Goal: Task Accomplishment & Management: Manage account settings

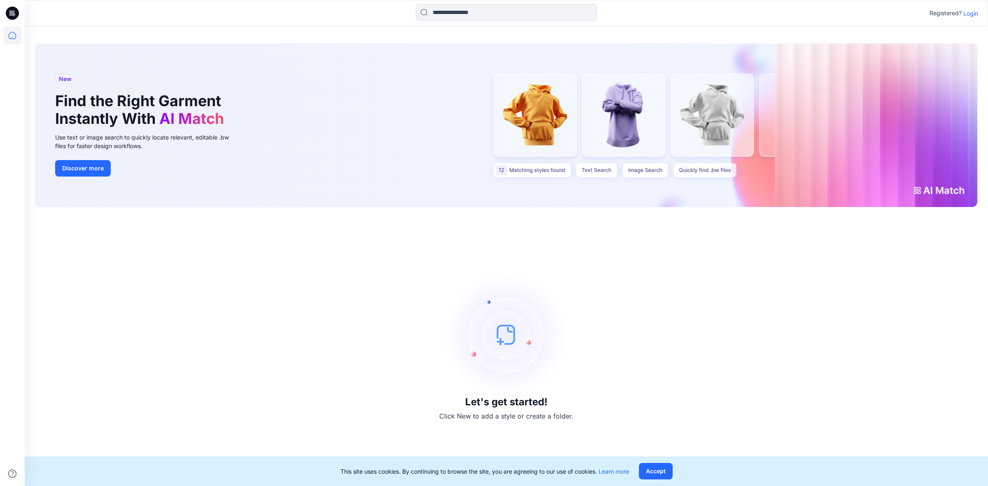
click at [13, 16] on icon at bounding box center [12, 13] width 13 height 26
click at [12, 34] on icon at bounding box center [12, 35] width 18 height 18
click at [970, 15] on p "Login" at bounding box center [970, 13] width 15 height 9
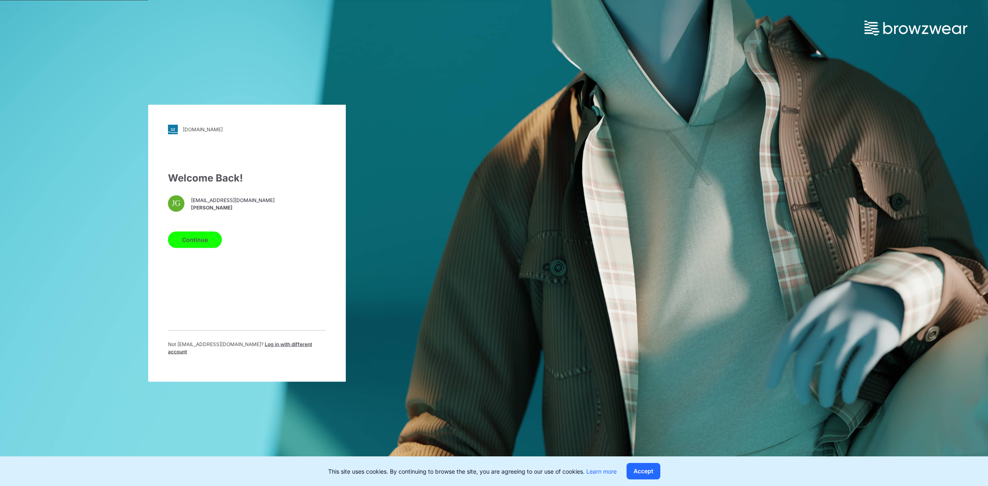
click at [208, 236] on button "Continue" at bounding box center [195, 239] width 54 height 16
click at [196, 244] on button "Continue" at bounding box center [195, 239] width 54 height 16
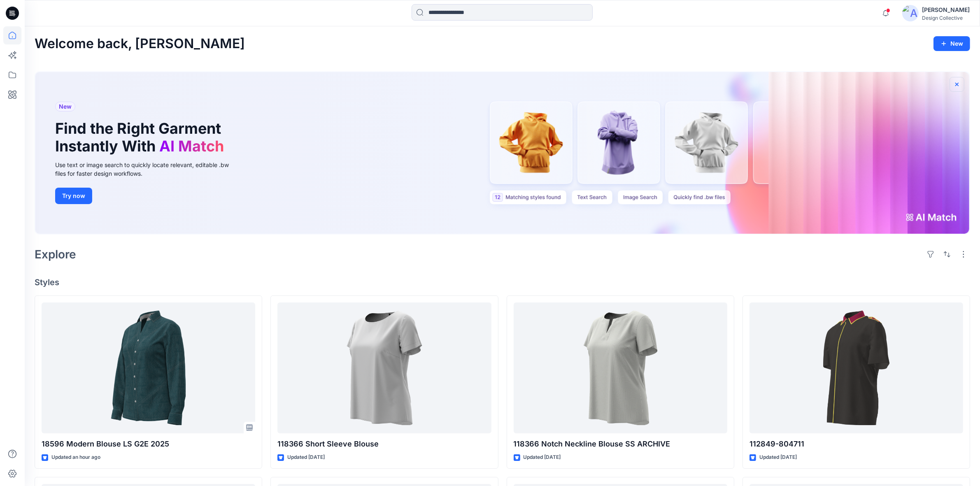
click at [960, 83] on icon "button" at bounding box center [957, 84] width 7 height 7
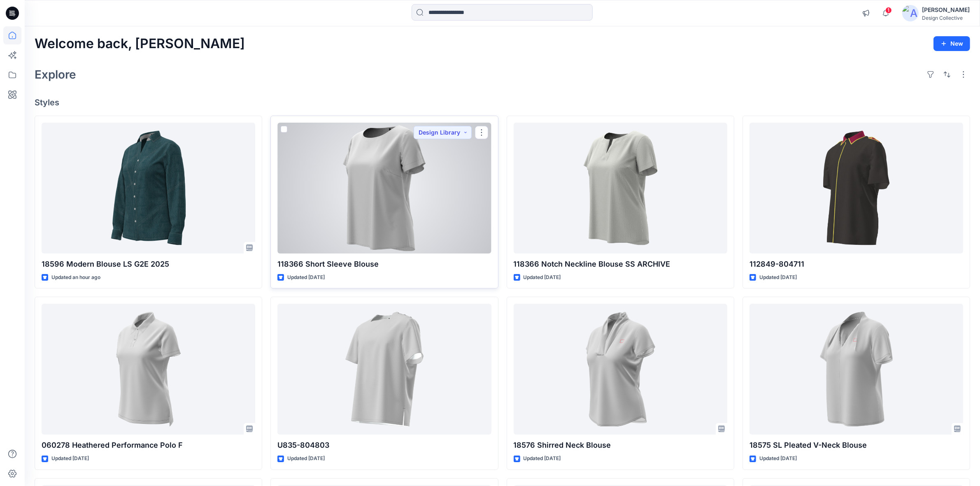
click at [425, 187] on div at bounding box center [384, 188] width 214 height 131
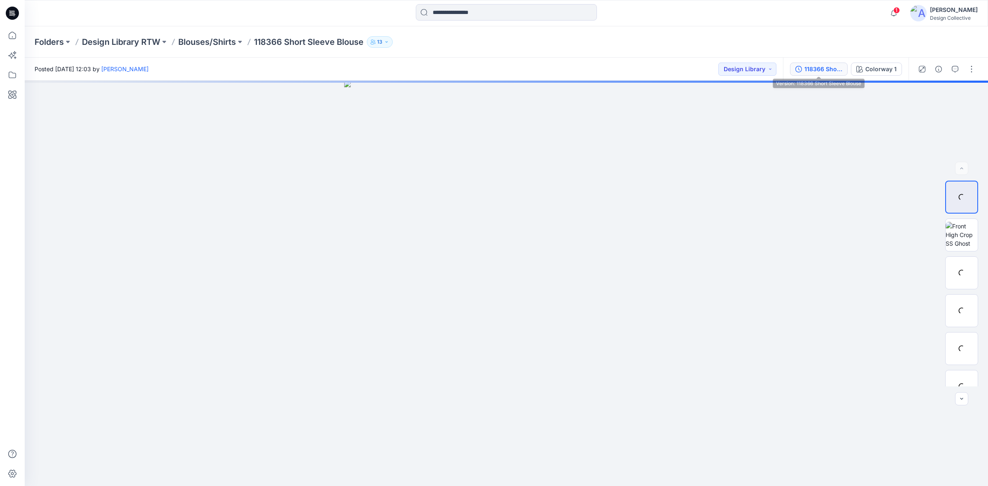
click at [808, 65] on div "118366 Short Sleeve Blouse" at bounding box center [823, 69] width 38 height 9
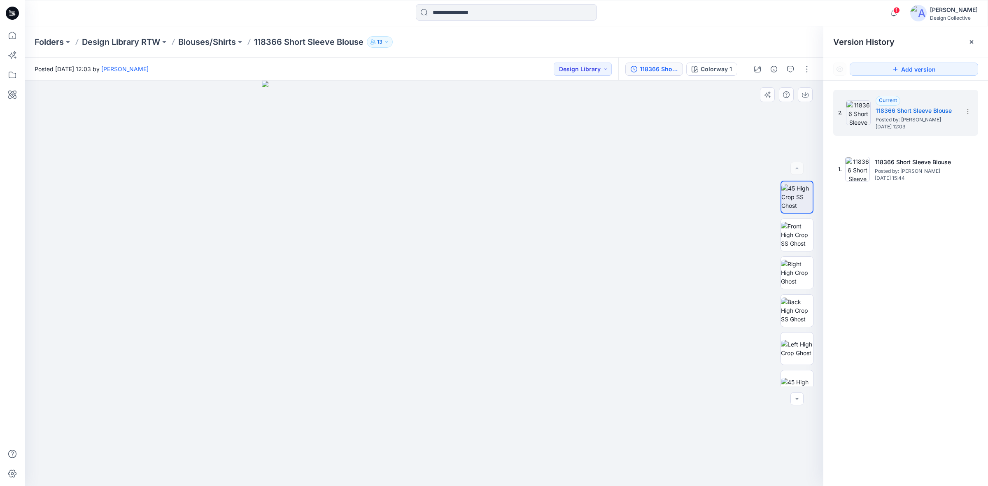
click at [676, 142] on div at bounding box center [424, 284] width 799 height 406
click at [604, 124] on div at bounding box center [424, 284] width 799 height 406
click at [211, 39] on p "Blouses/Shirts" at bounding box center [207, 42] width 58 height 12
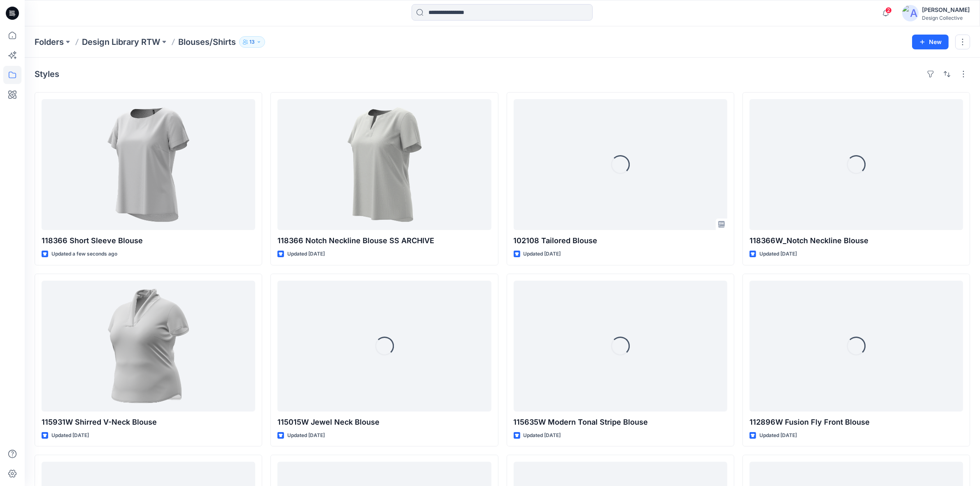
click at [12, 11] on icon at bounding box center [13, 11] width 4 height 0
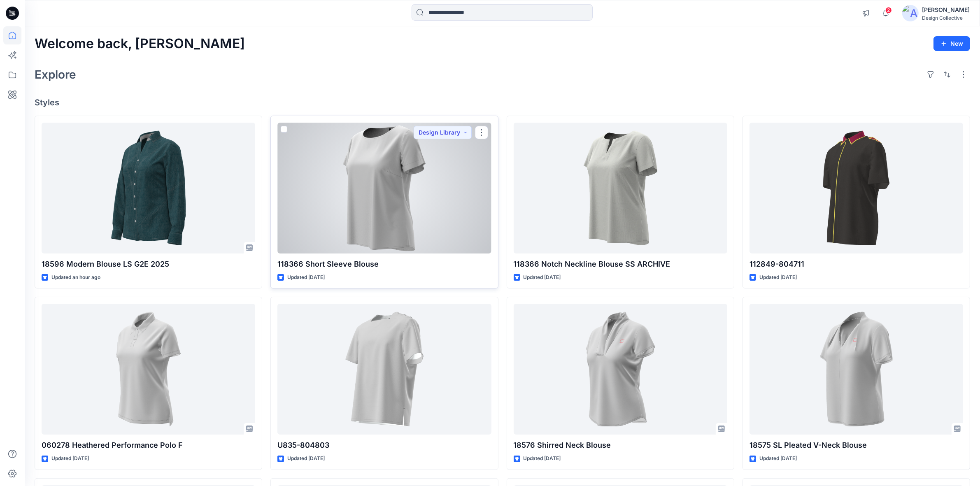
click at [384, 194] on div at bounding box center [384, 188] width 214 height 131
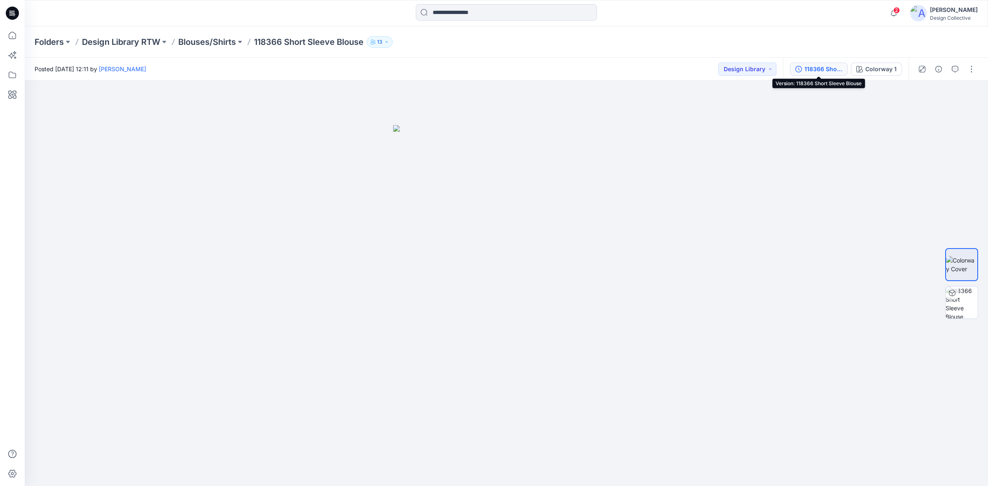
click at [811, 70] on div "118366 Short Sleeve Blouse" at bounding box center [823, 69] width 38 height 9
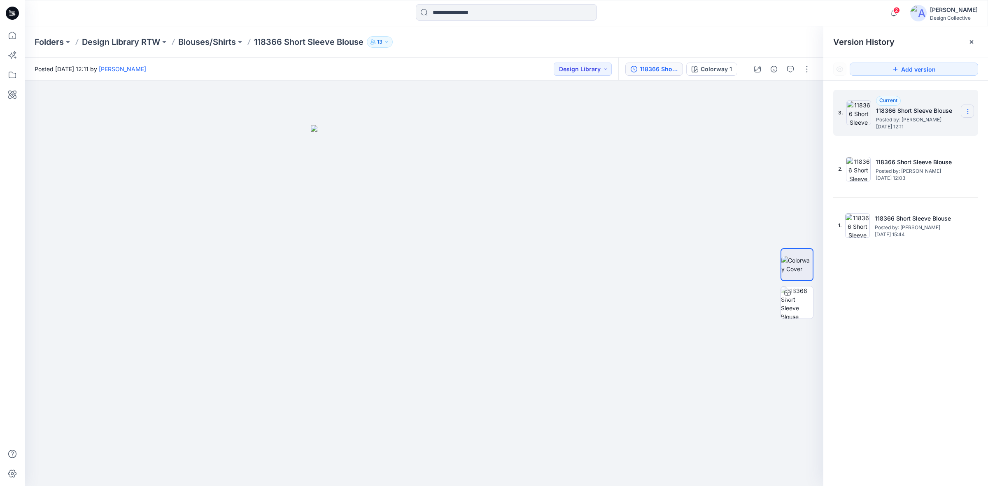
click at [972, 108] on section at bounding box center [967, 111] width 13 height 13
click at [910, 169] on span "Delete Version" at bounding box center [911, 165] width 39 height 10
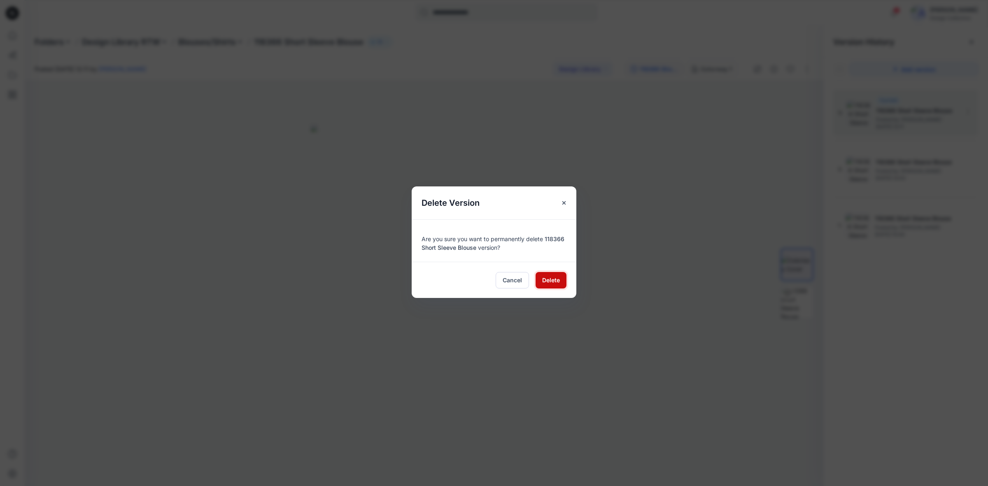
click at [553, 285] on button "Delete" at bounding box center [551, 280] width 31 height 16
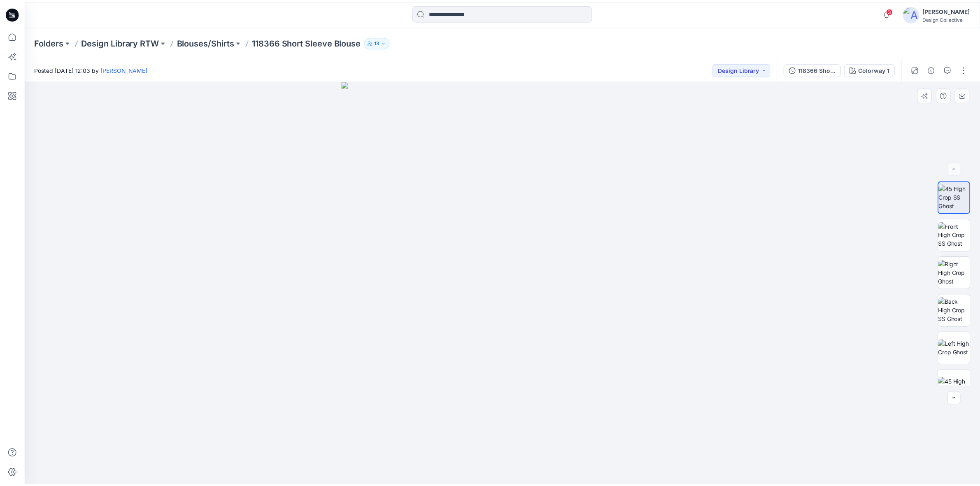
scroll to position [319, 0]
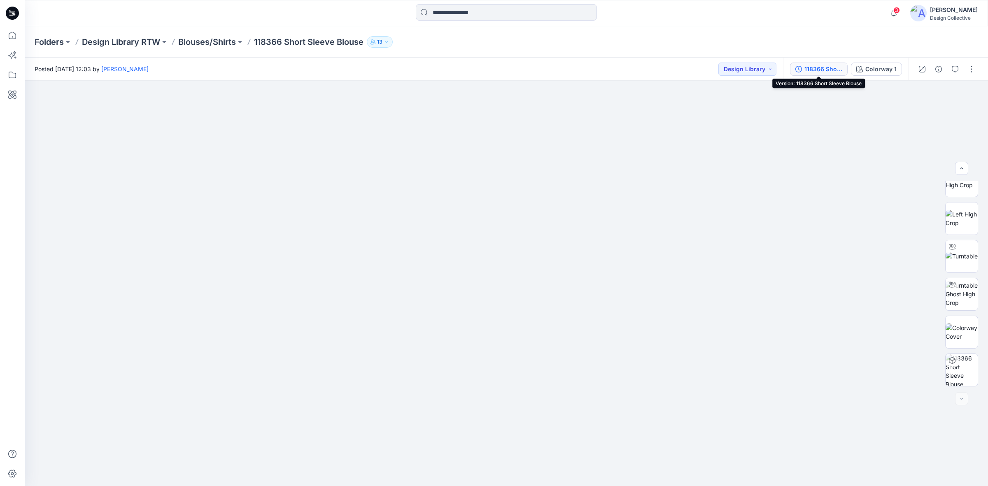
click at [803, 66] on button "118366 Short Sleeve Blouse" at bounding box center [819, 69] width 58 height 13
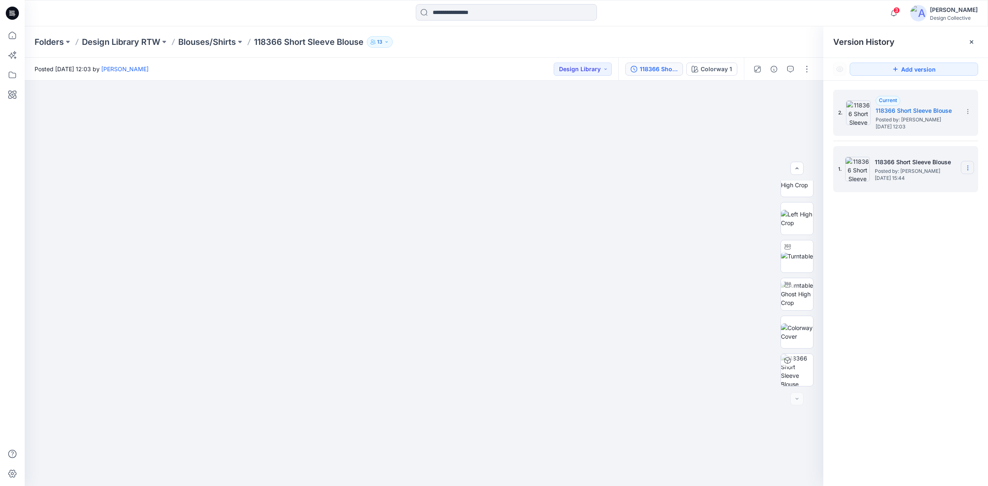
click at [965, 168] on icon at bounding box center [968, 168] width 7 height 7
click at [912, 235] on span "Delete Version" at bounding box center [911, 238] width 39 height 10
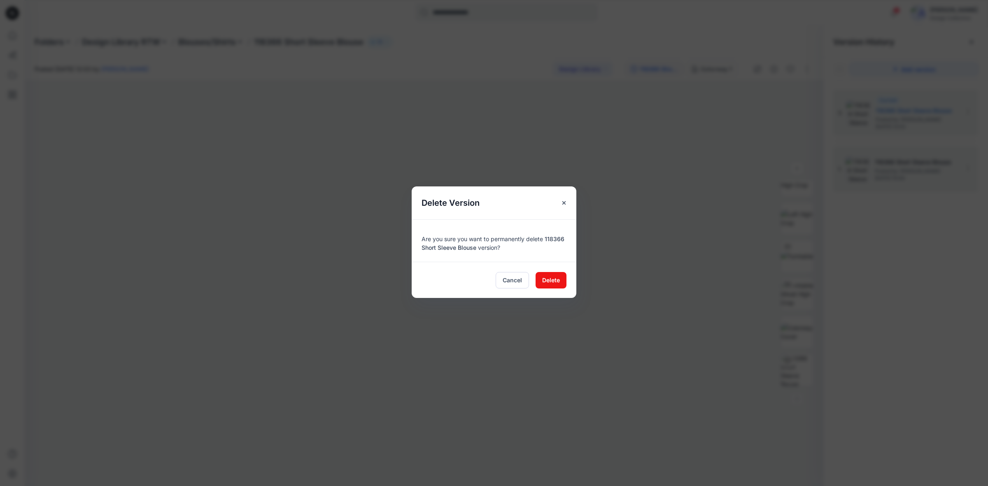
click at [534, 287] on div "Cancel Delete" at bounding box center [494, 280] width 165 height 36
click at [551, 277] on span "Delete" at bounding box center [551, 280] width 18 height 9
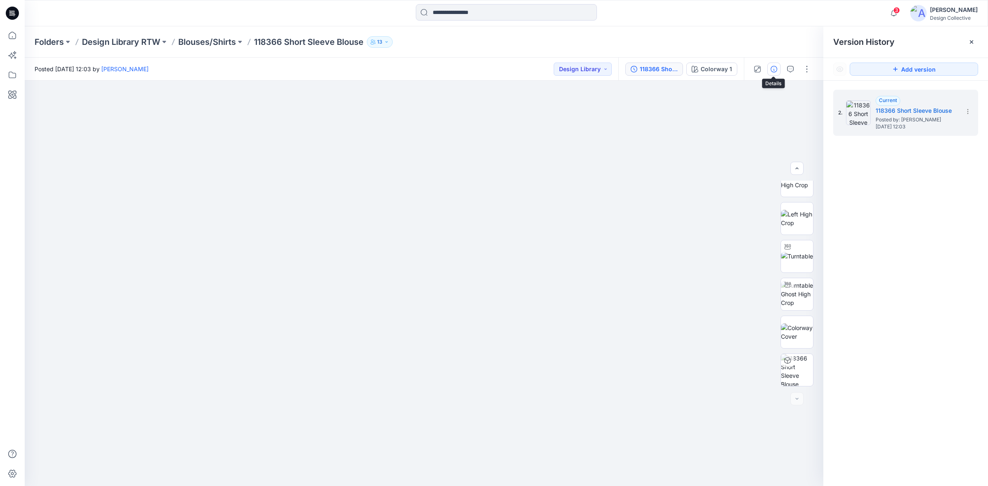
click at [776, 66] on icon "button" at bounding box center [774, 69] width 7 height 7
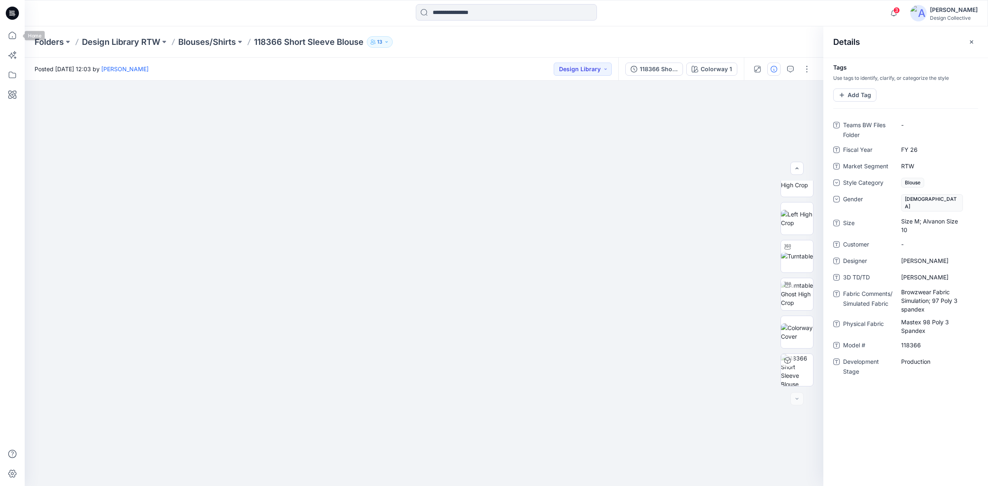
click at [14, 16] on icon at bounding box center [12, 13] width 13 height 13
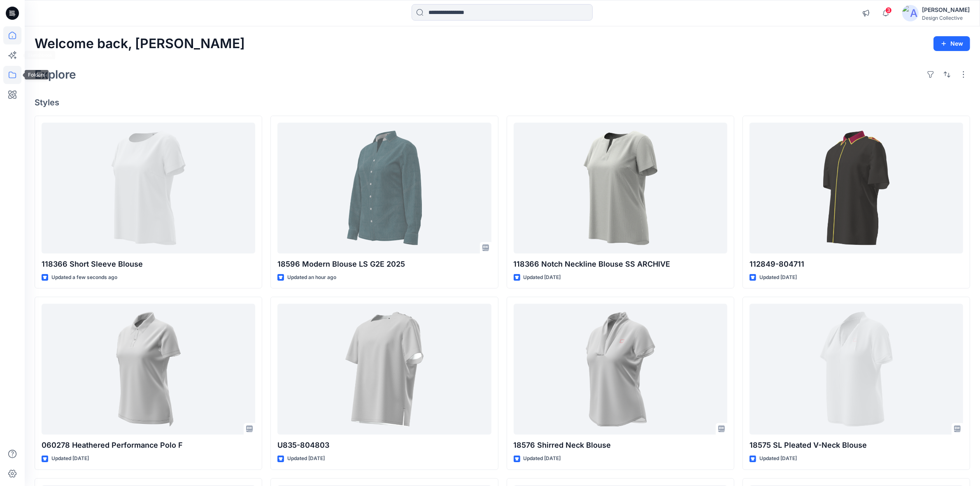
click at [14, 79] on icon at bounding box center [12, 75] width 18 height 18
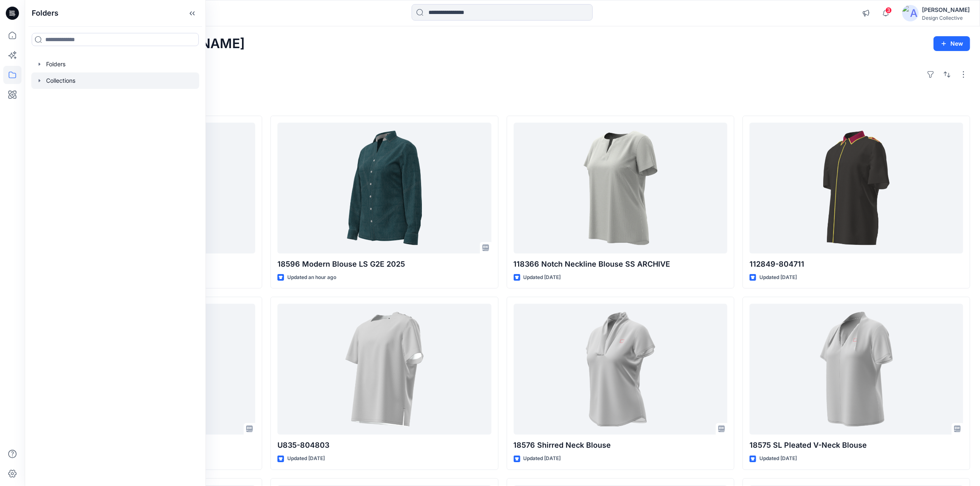
click at [40, 78] on icon "button" at bounding box center [39, 80] width 7 height 7
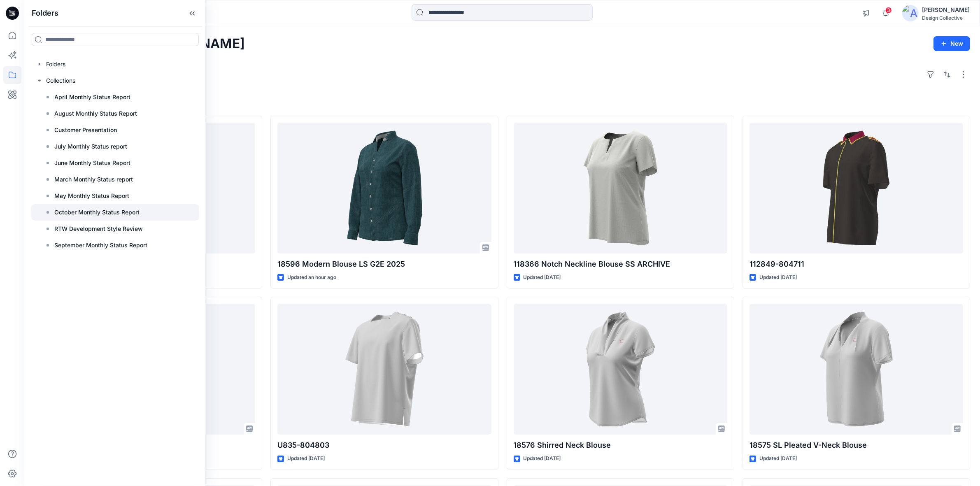
click at [75, 215] on p "October Monthly Status Report" at bounding box center [96, 213] width 85 height 10
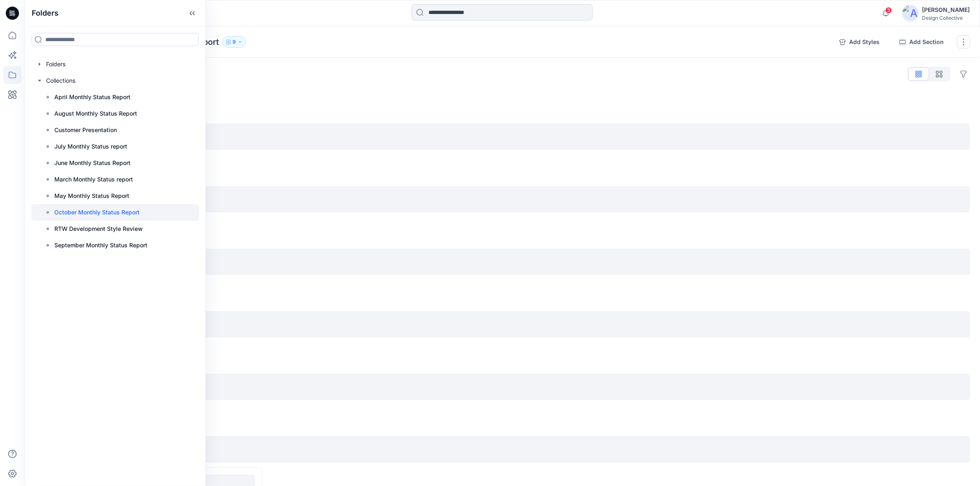
click at [461, 65] on div "Styles Hide Legacy Styles Add Section Anu's Styles 0 items Add Section Carla's …" at bounding box center [503, 467] width 956 height 818
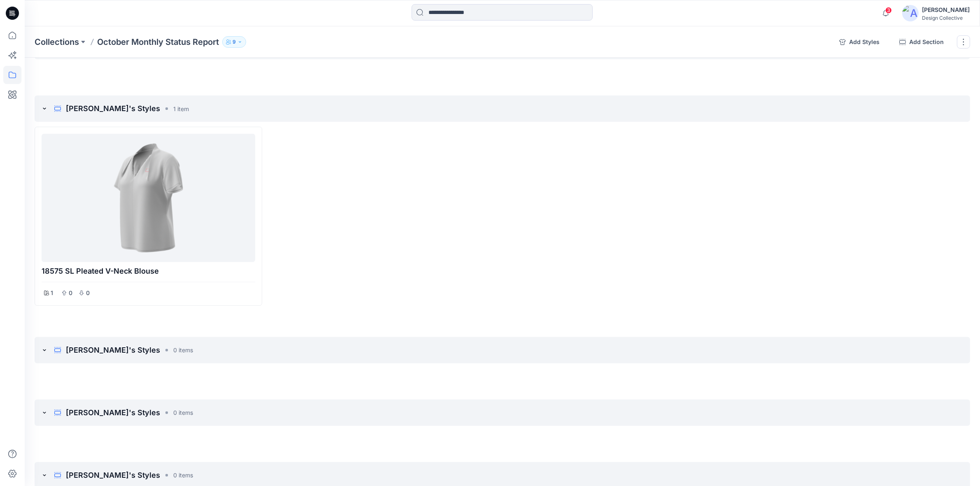
scroll to position [343, 0]
click at [910, 108] on icon "add styles" at bounding box center [908, 106] width 7 height 7
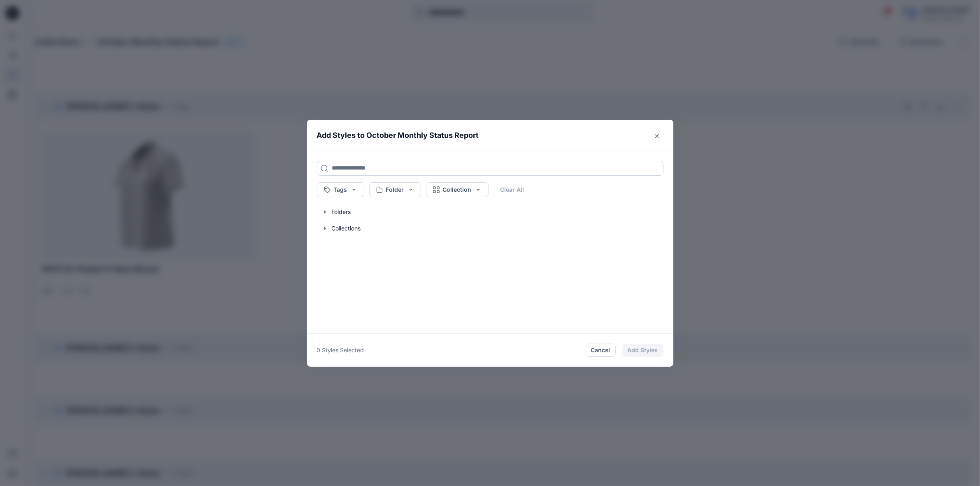
click at [361, 167] on input at bounding box center [490, 168] width 347 height 15
type input "**"
click at [596, 351] on button "Cancel" at bounding box center [601, 350] width 30 height 13
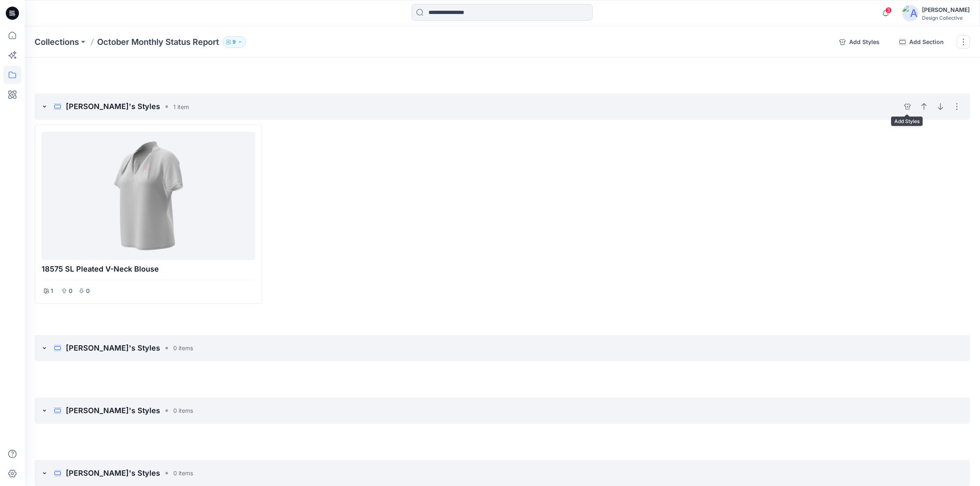
click at [914, 105] on div "Hide section Delete section" at bounding box center [932, 106] width 63 height 13
click at [909, 106] on icon "add styles" at bounding box center [908, 106] width 7 height 7
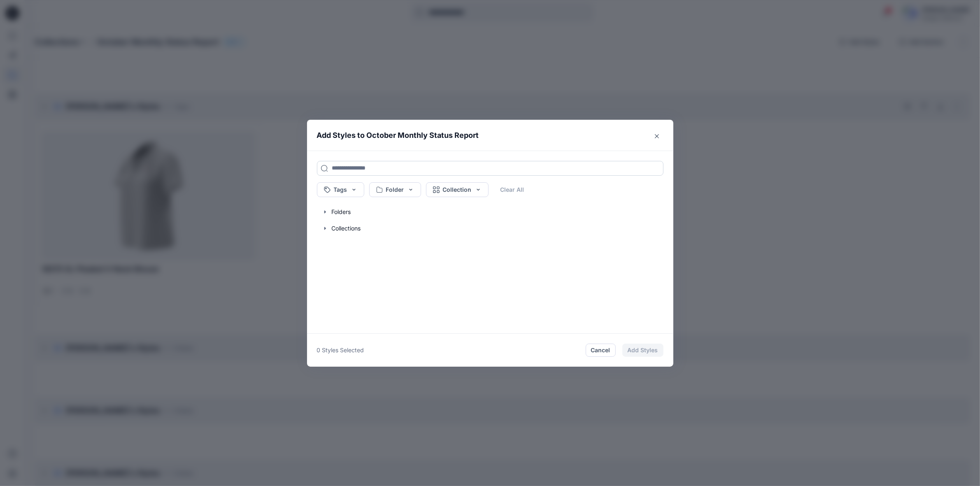
click at [470, 169] on input at bounding box center [490, 168] width 347 height 15
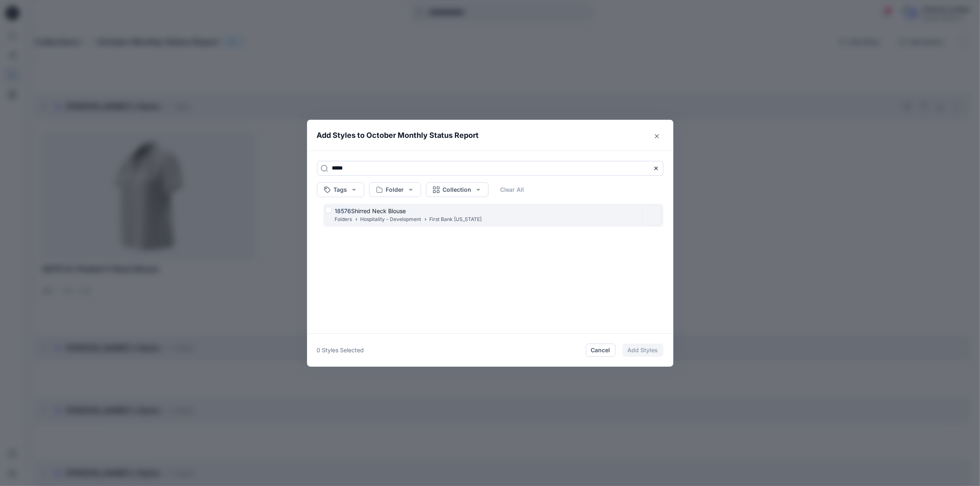
type input "*****"
click at [350, 209] on mark "18576" at bounding box center [343, 211] width 16 height 9
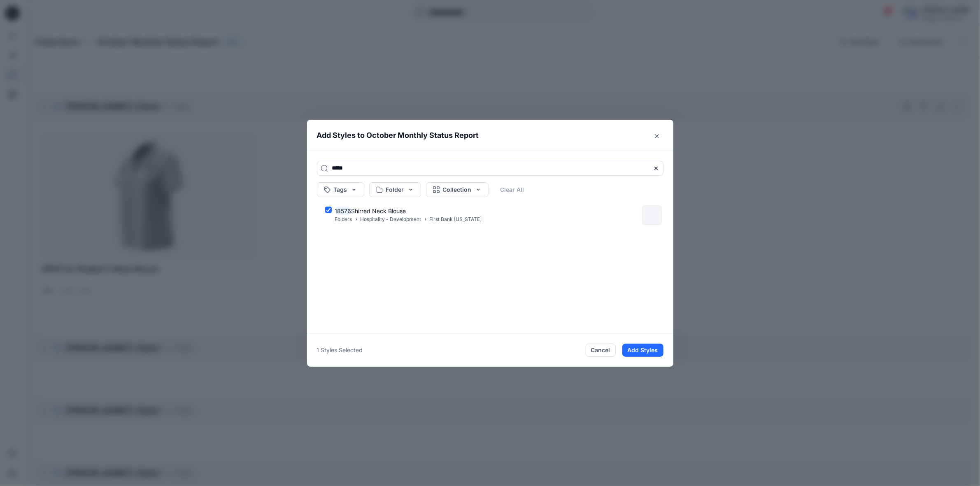
click at [649, 350] on button "Add Styles" at bounding box center [643, 350] width 41 height 13
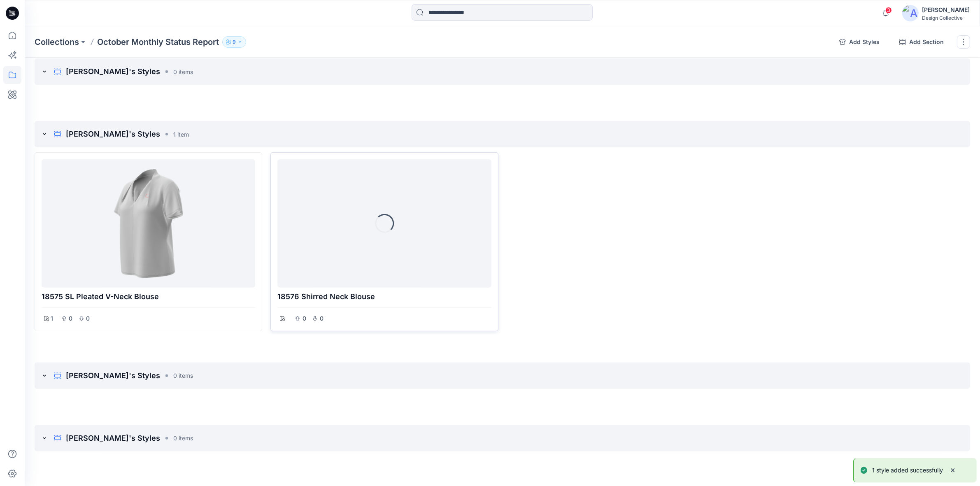
scroll to position [314, 0]
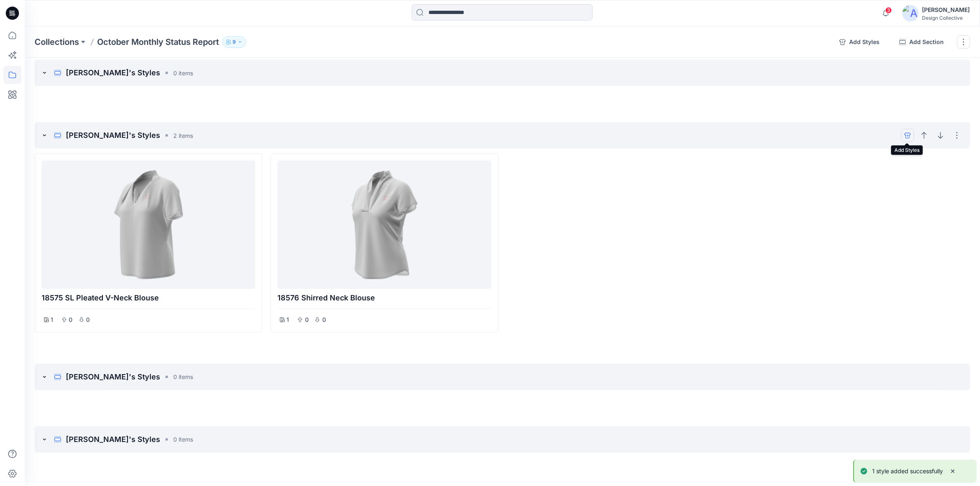
click at [906, 135] on icon "add styles" at bounding box center [908, 135] width 7 height 7
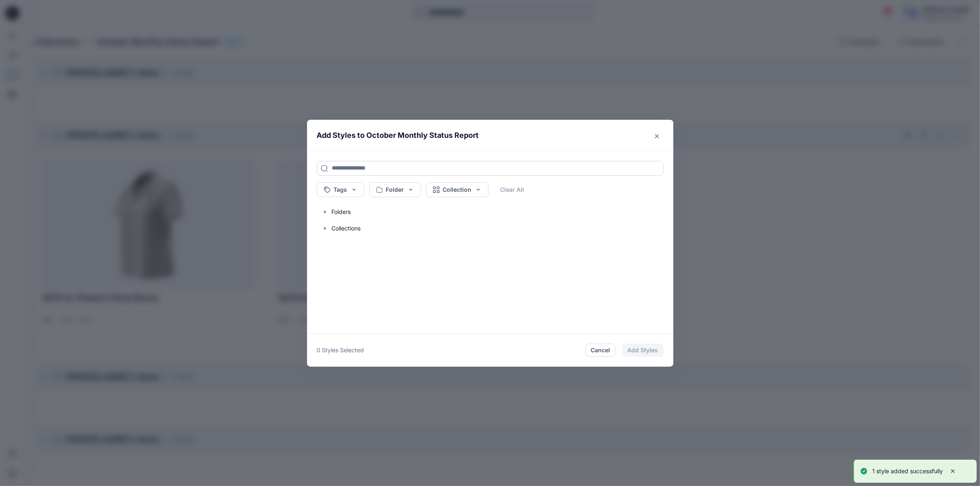
click at [381, 166] on input at bounding box center [490, 168] width 347 height 15
type input "*"
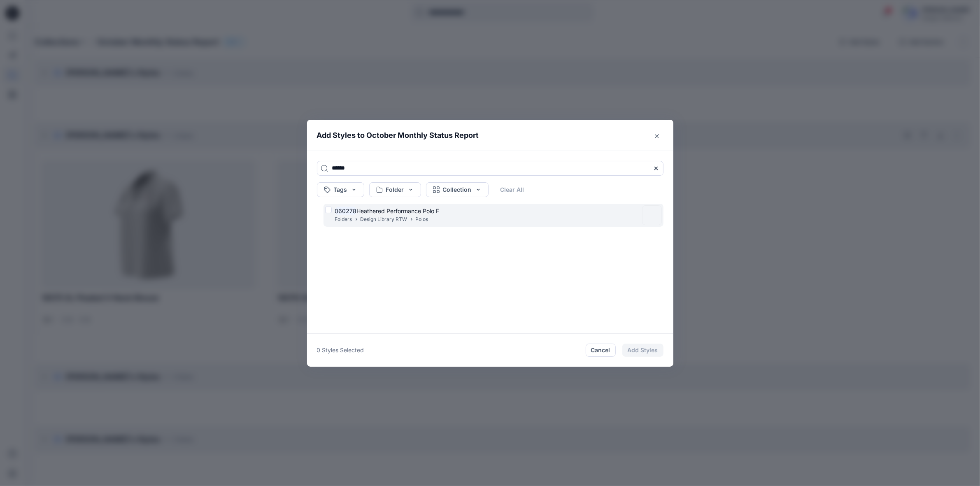
type input "******"
click at [436, 219] on div "Folders Design Library RTW Polos" at bounding box center [387, 219] width 105 height 9
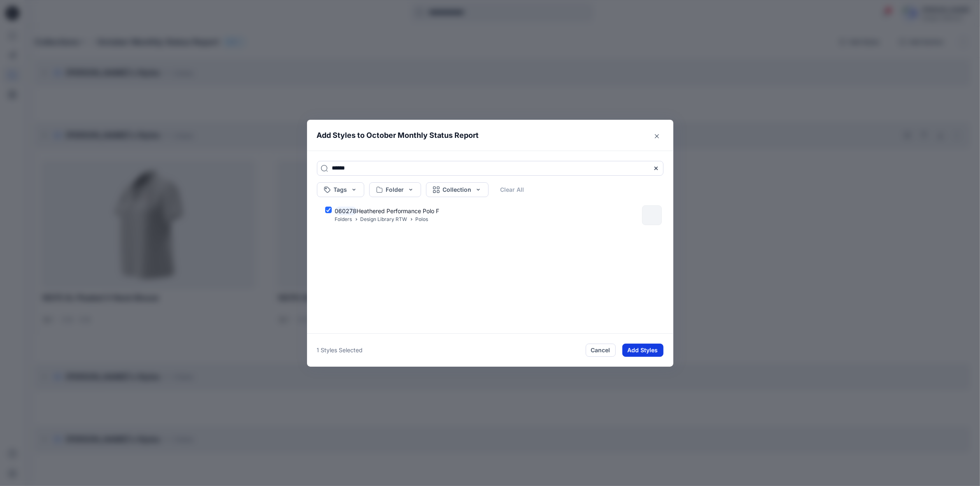
click at [637, 353] on button "Add Styles" at bounding box center [643, 350] width 41 height 13
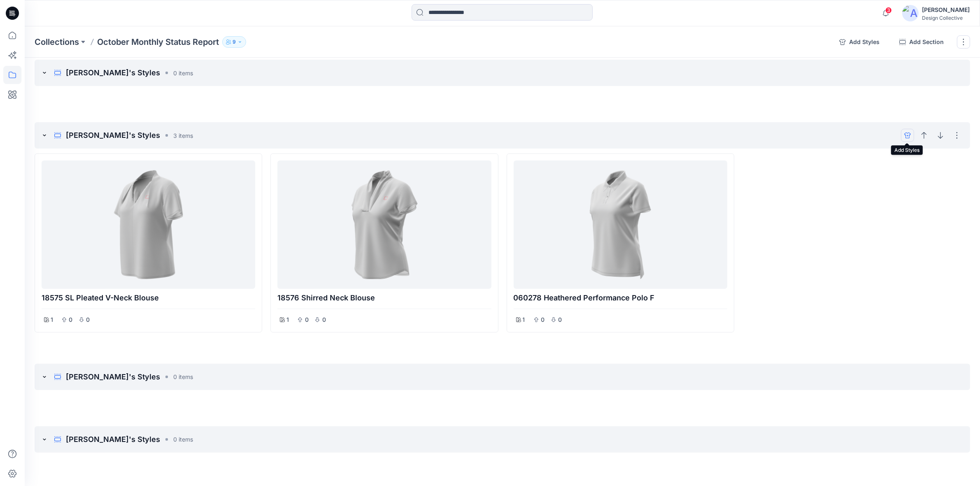
click at [906, 136] on icon "add styles" at bounding box center [908, 135] width 7 height 7
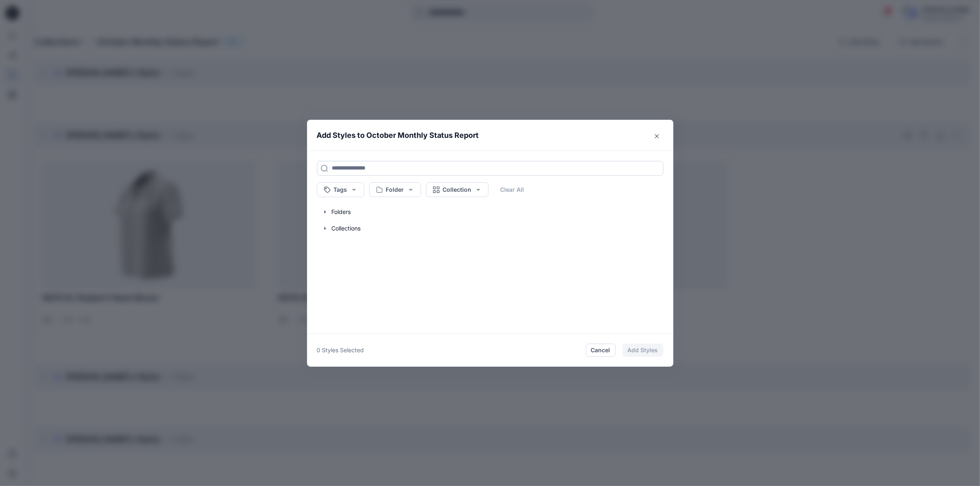
click at [359, 167] on input at bounding box center [490, 168] width 347 height 15
type input "******"
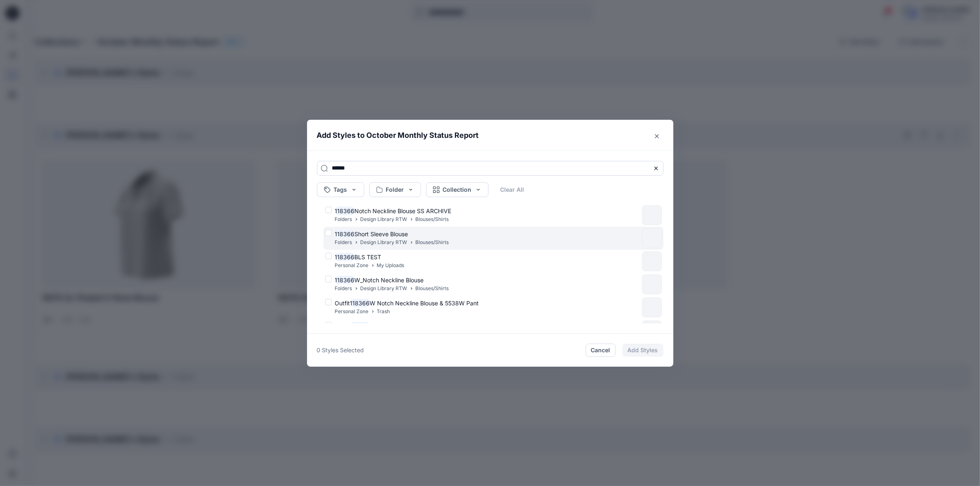
click at [390, 236] on span "Short Sleeve Blouse" at bounding box center [382, 234] width 54 height 7
click at [635, 351] on button "Add Styles" at bounding box center [643, 350] width 41 height 13
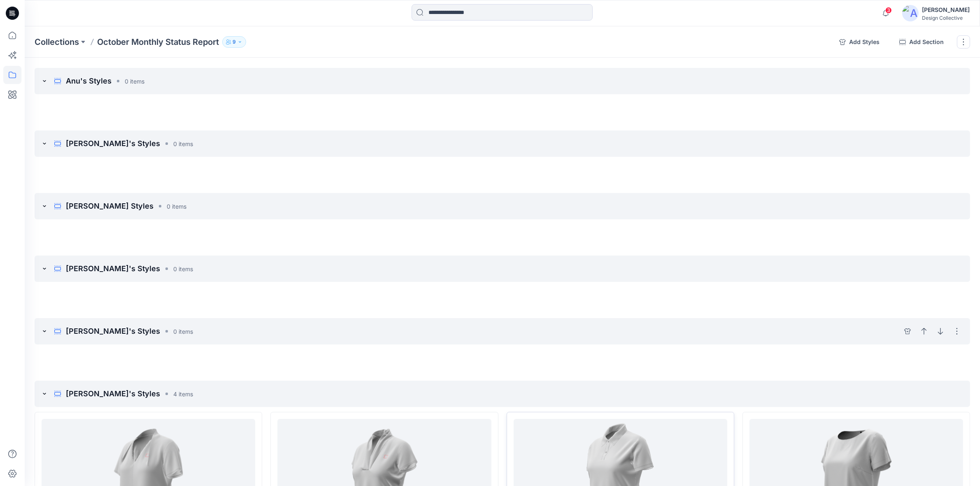
scroll to position [0, 0]
